Goal: Task Accomplishment & Management: Use online tool/utility

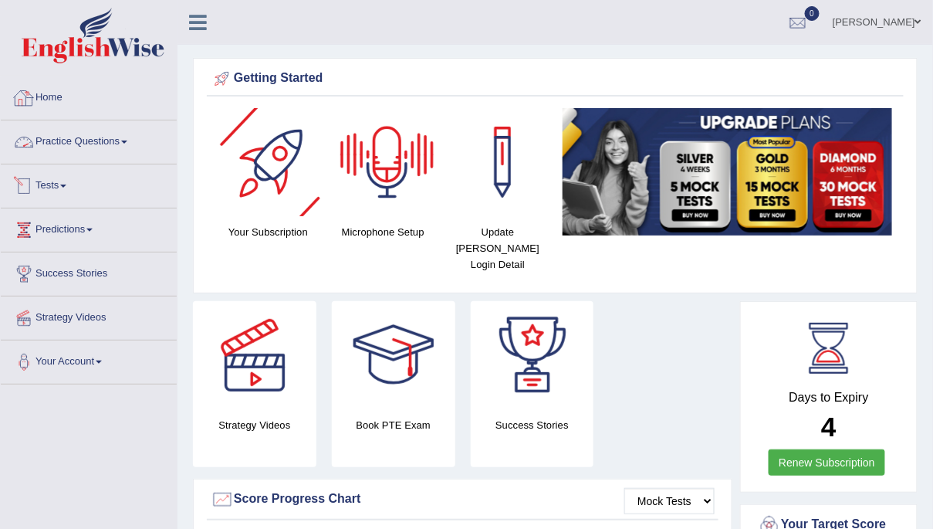
click at [65, 181] on link "Tests" at bounding box center [89, 183] width 176 height 39
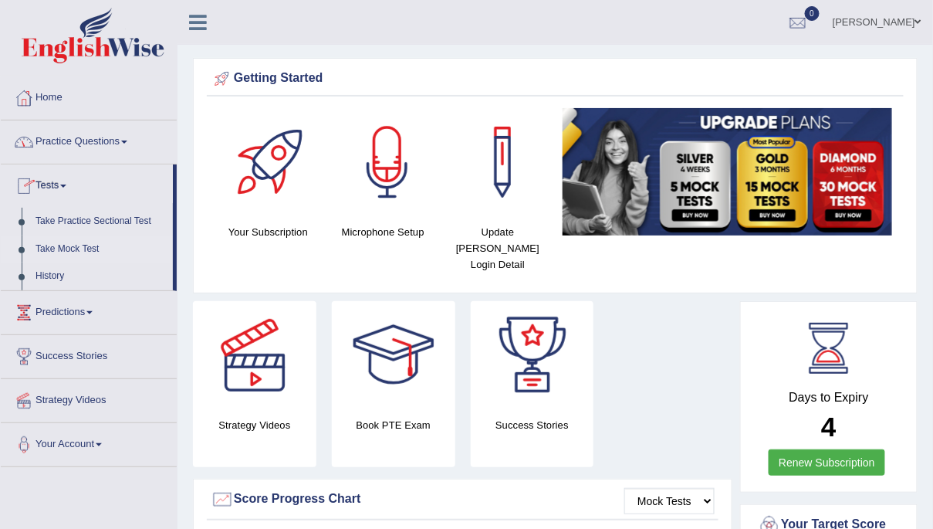
click at [61, 246] on link "Take Mock Test" at bounding box center [101, 249] width 144 height 28
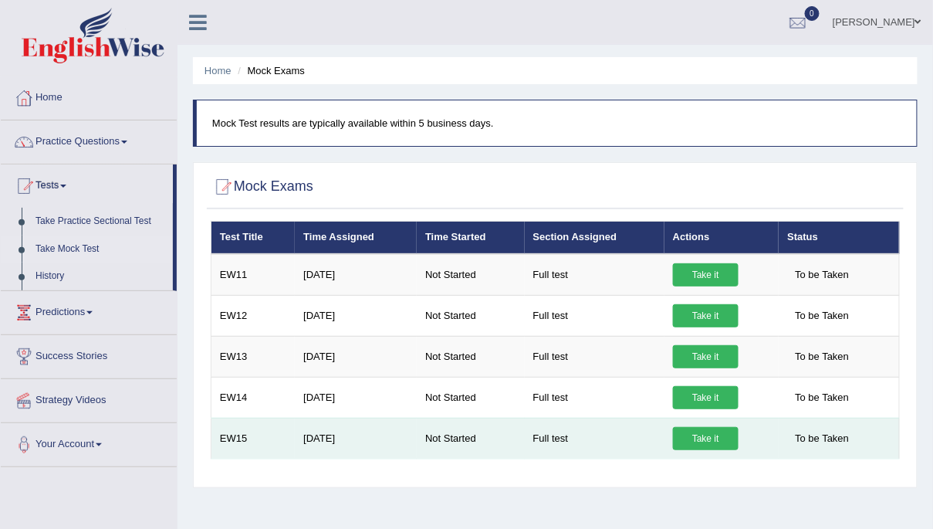
click at [687, 442] on link "Take it" at bounding box center [706, 438] width 66 height 23
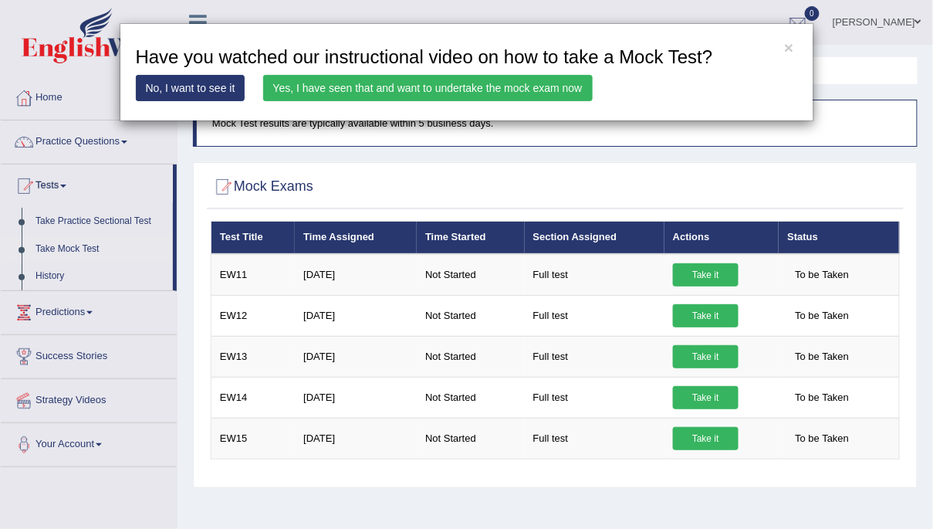
click at [561, 84] on link "Yes, I have seen that and want to undertake the mock exam now" at bounding box center [427, 88] width 329 height 26
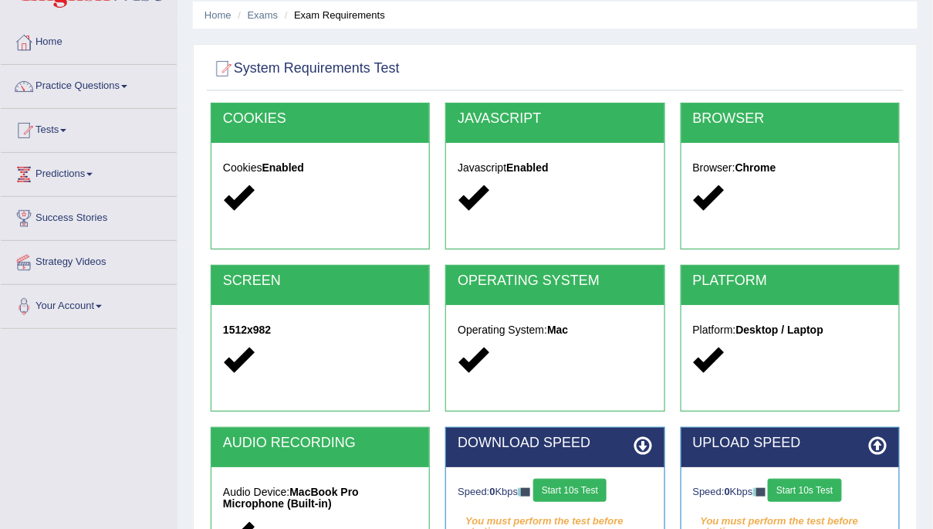
scroll to position [281, 0]
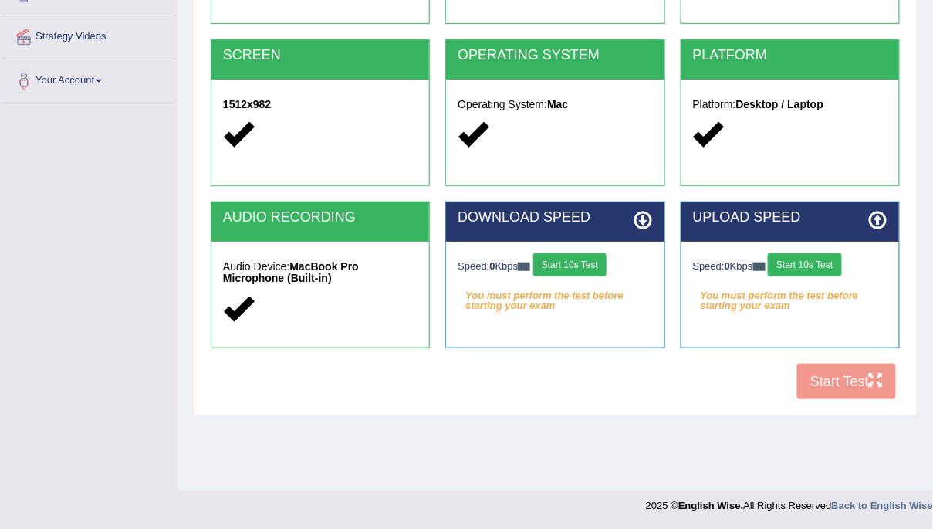
click at [588, 275] on button "Start 10s Test" at bounding box center [569, 264] width 73 height 23
click at [818, 258] on button "Start 10s Test" at bounding box center [804, 264] width 73 height 23
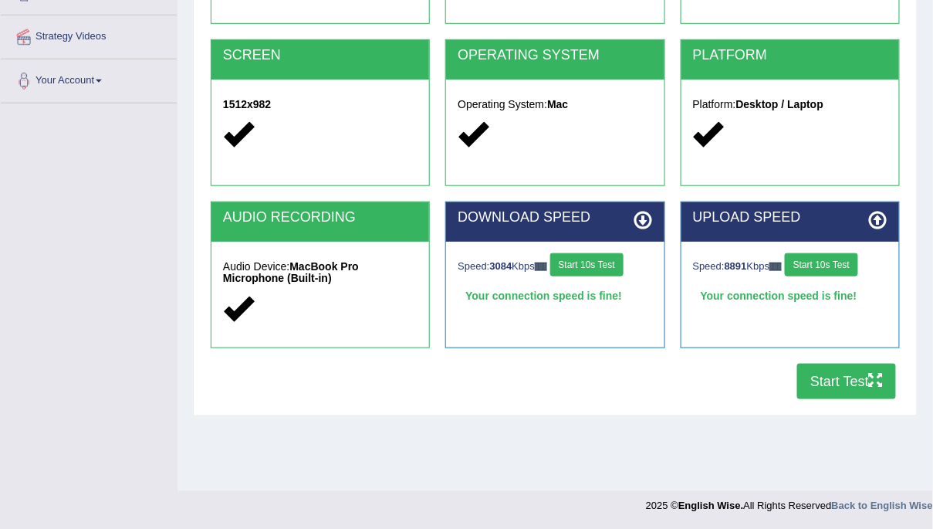
click at [850, 377] on button "Start Test" at bounding box center [846, 380] width 99 height 35
